Goal: Navigation & Orientation: Find specific page/section

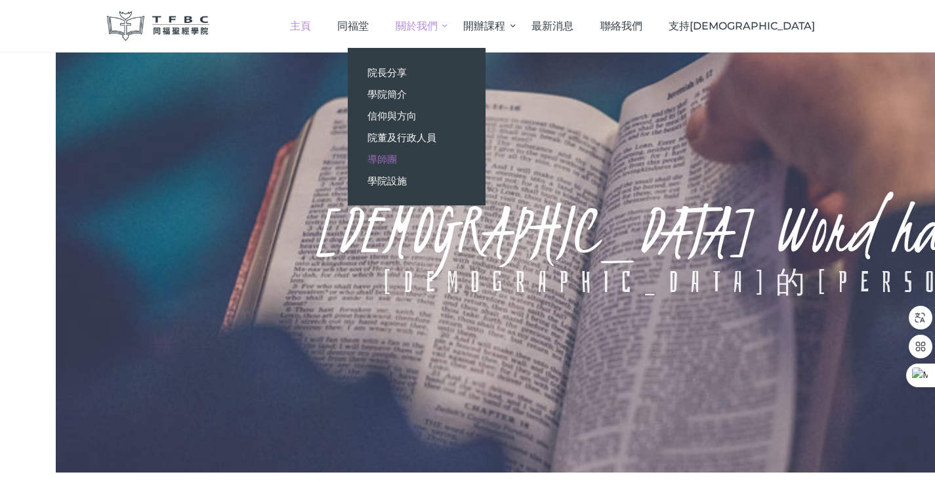
click at [397, 164] on span "導師團" at bounding box center [382, 159] width 30 height 12
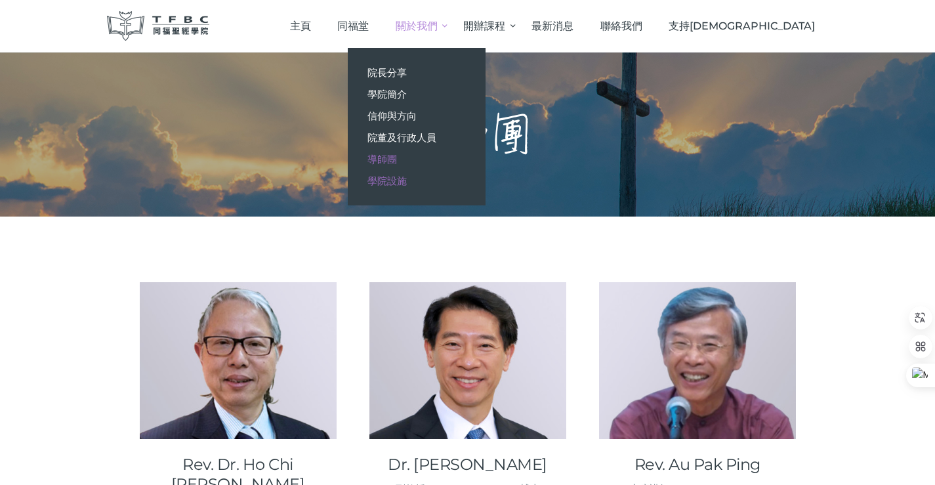
click at [407, 182] on span "學院設施" at bounding box center [386, 180] width 39 height 12
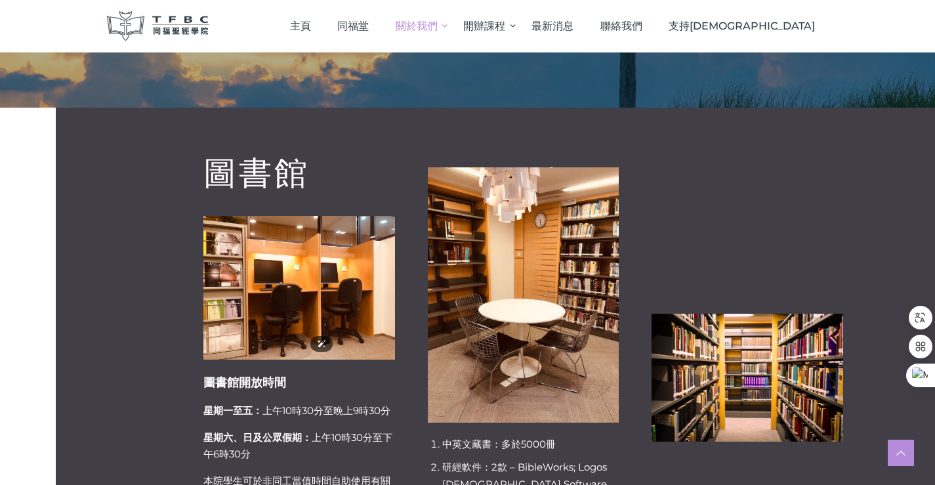
scroll to position [306, 0]
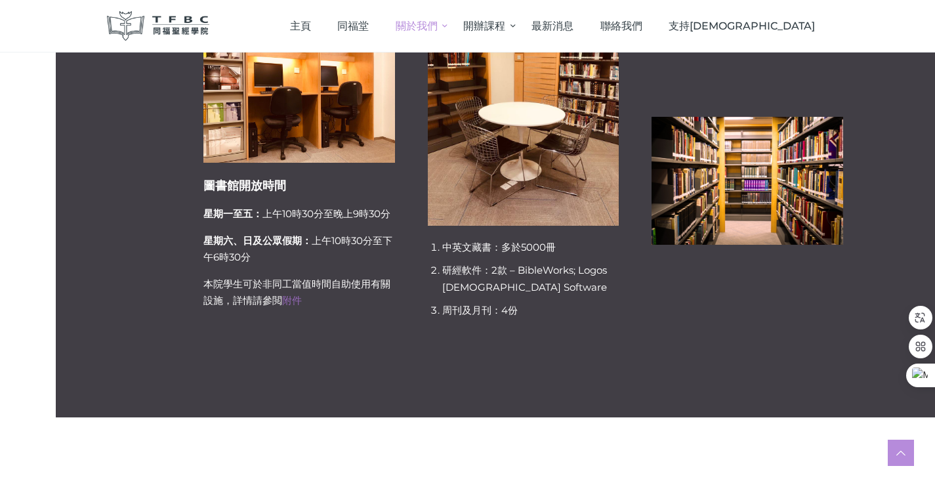
click at [282, 301] on link "附件" at bounding box center [292, 300] width 20 height 12
